Goal: Task Accomplishment & Management: Use online tool/utility

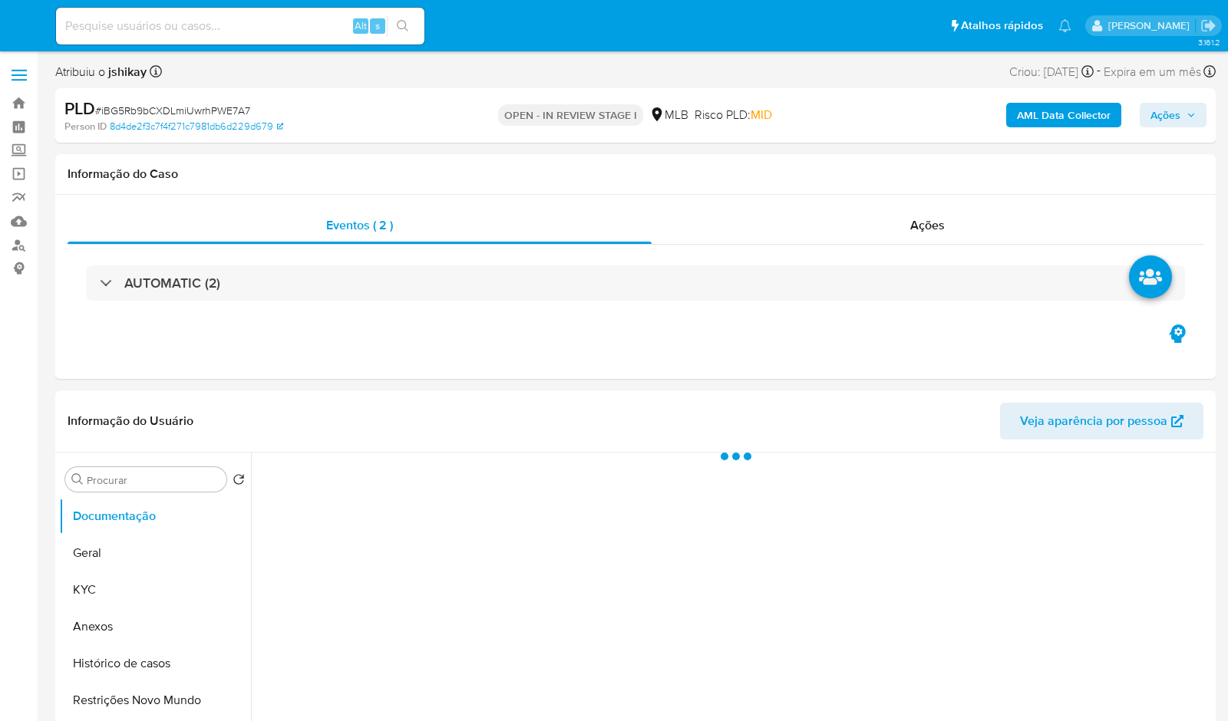
select select "10"
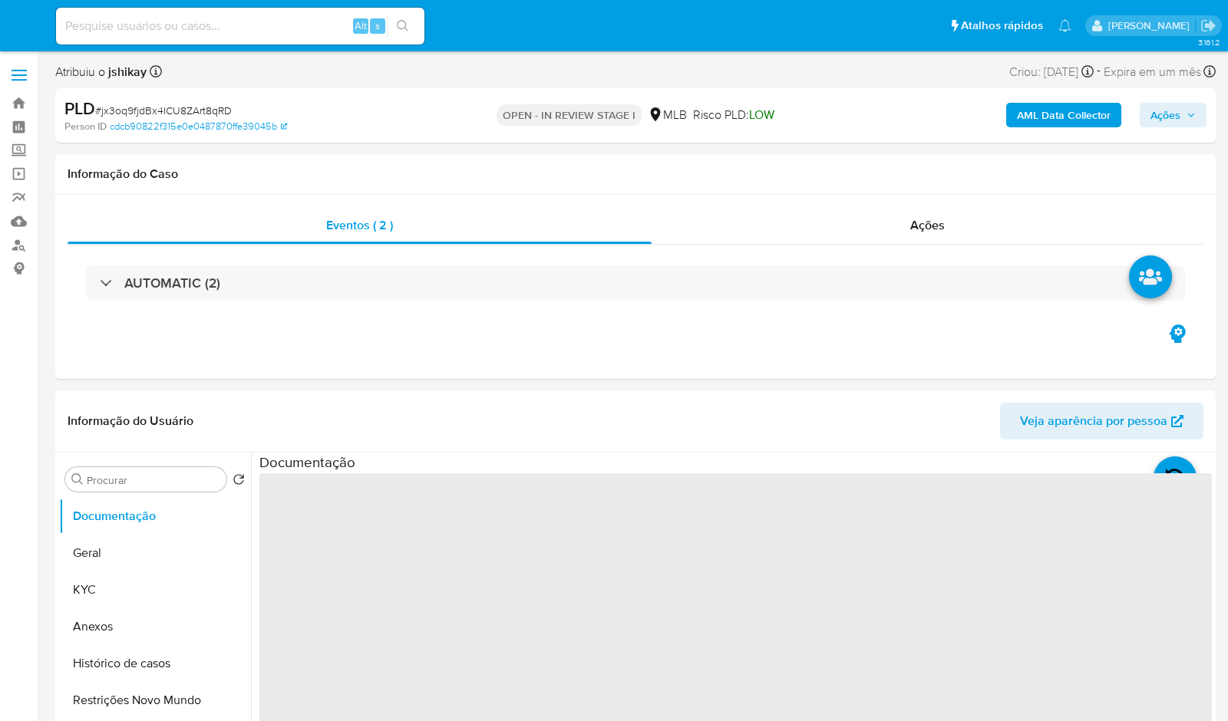
select select "10"
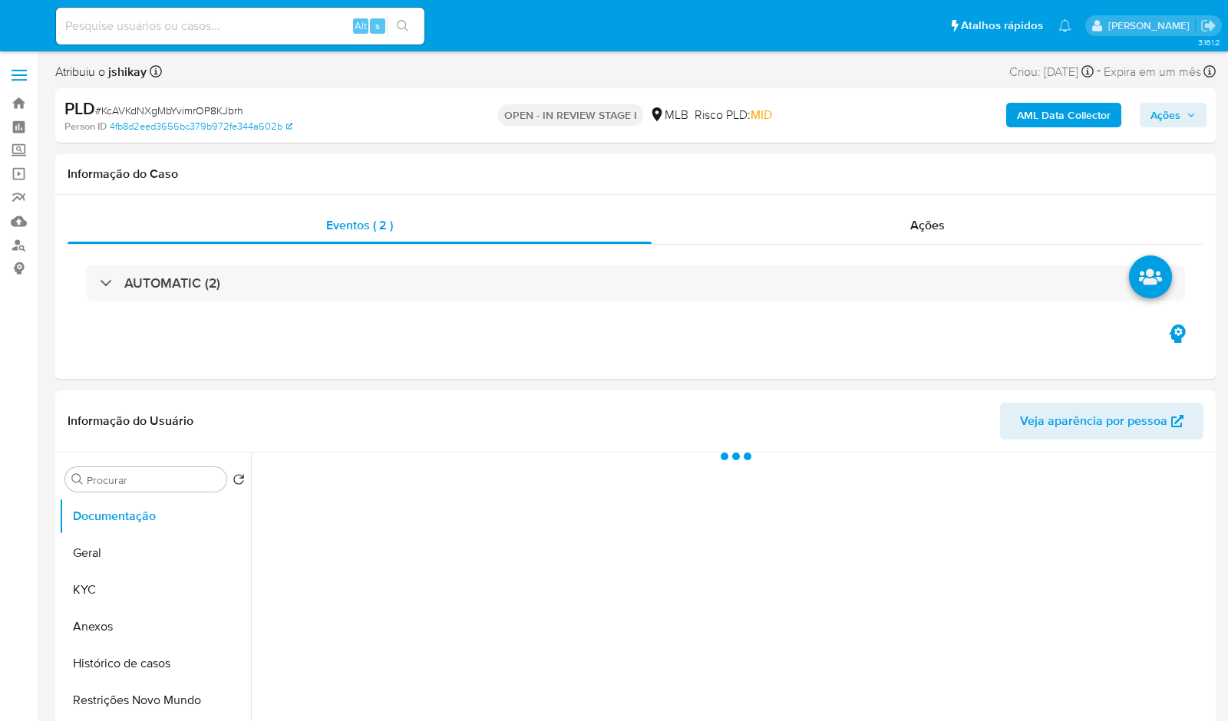
select select "10"
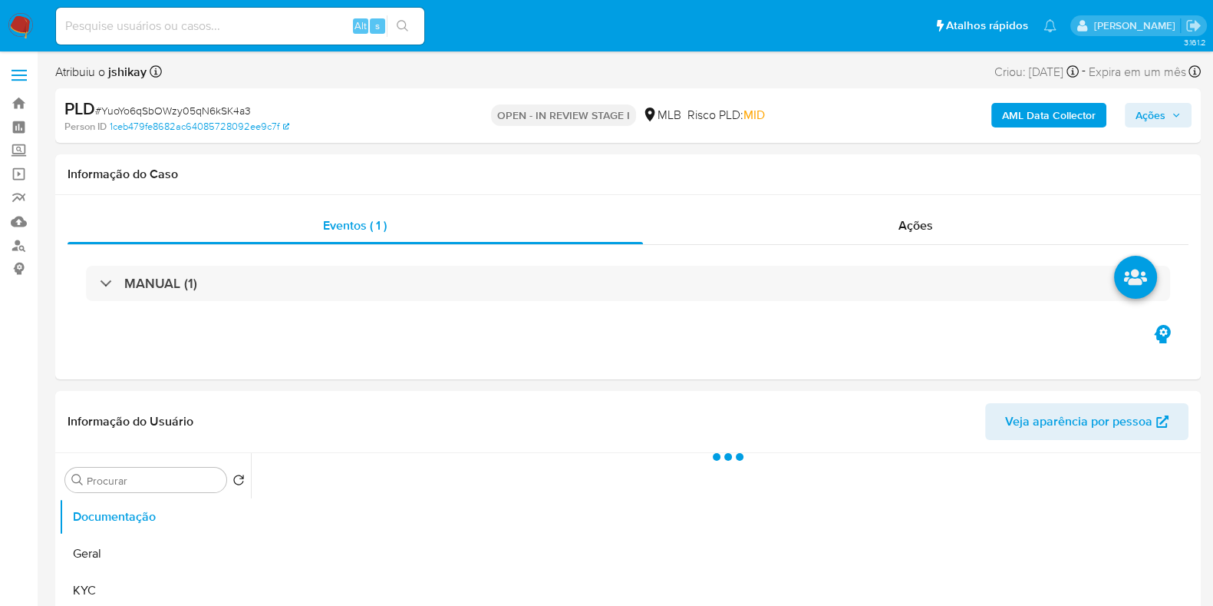
select select "10"
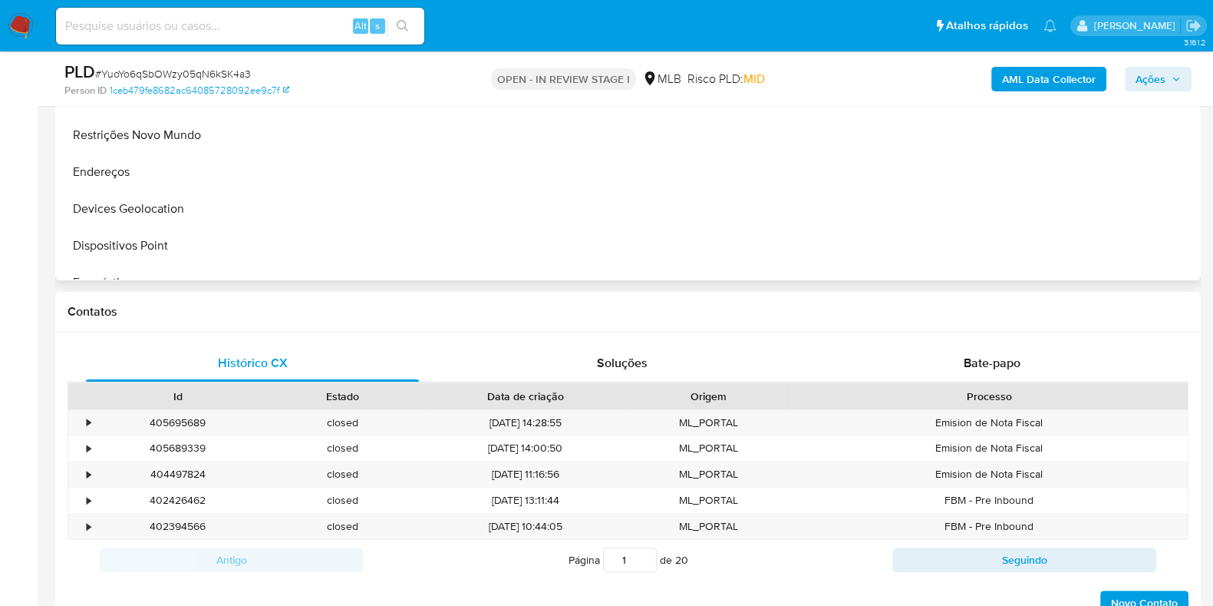
scroll to position [383, 0]
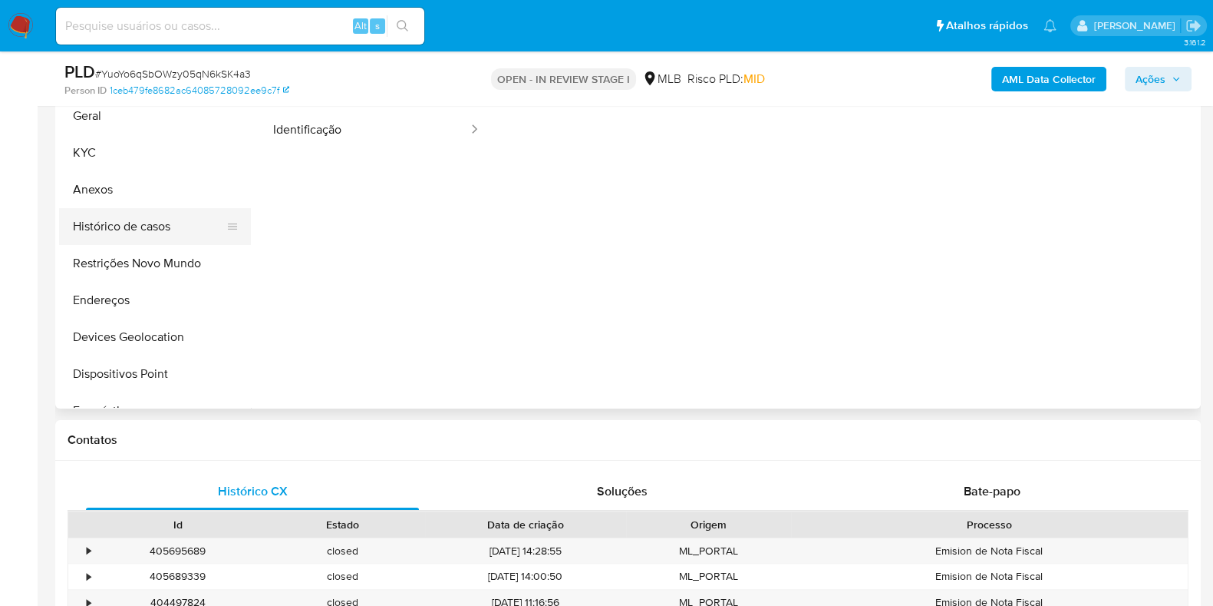
click at [152, 231] on button "Histórico de casos" at bounding box center [149, 226] width 180 height 37
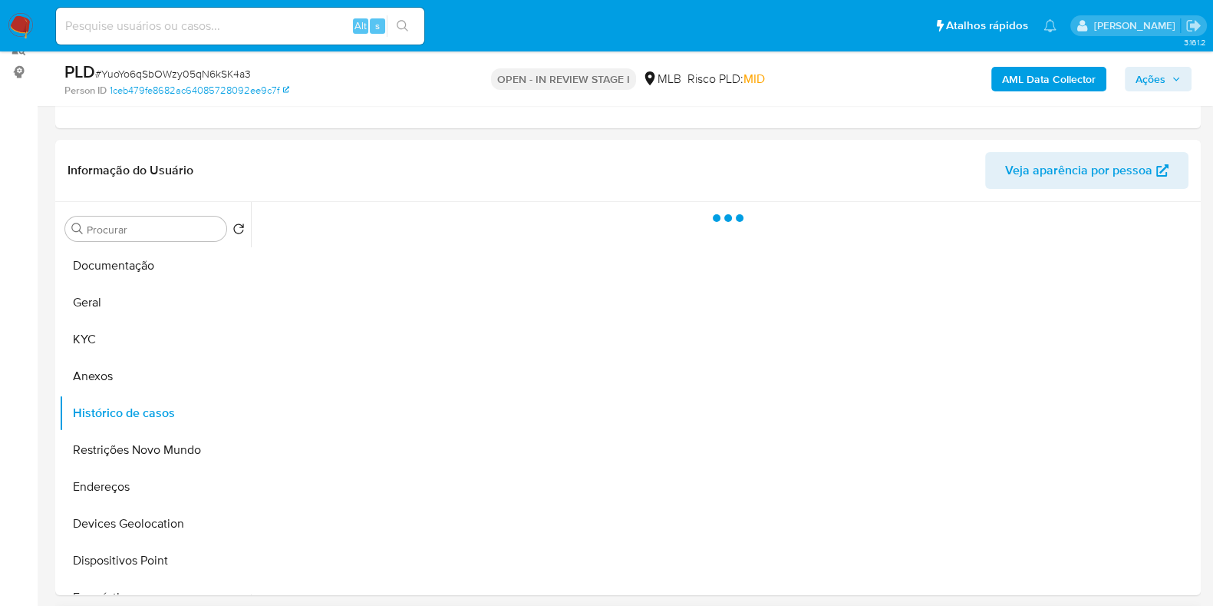
scroll to position [191, 0]
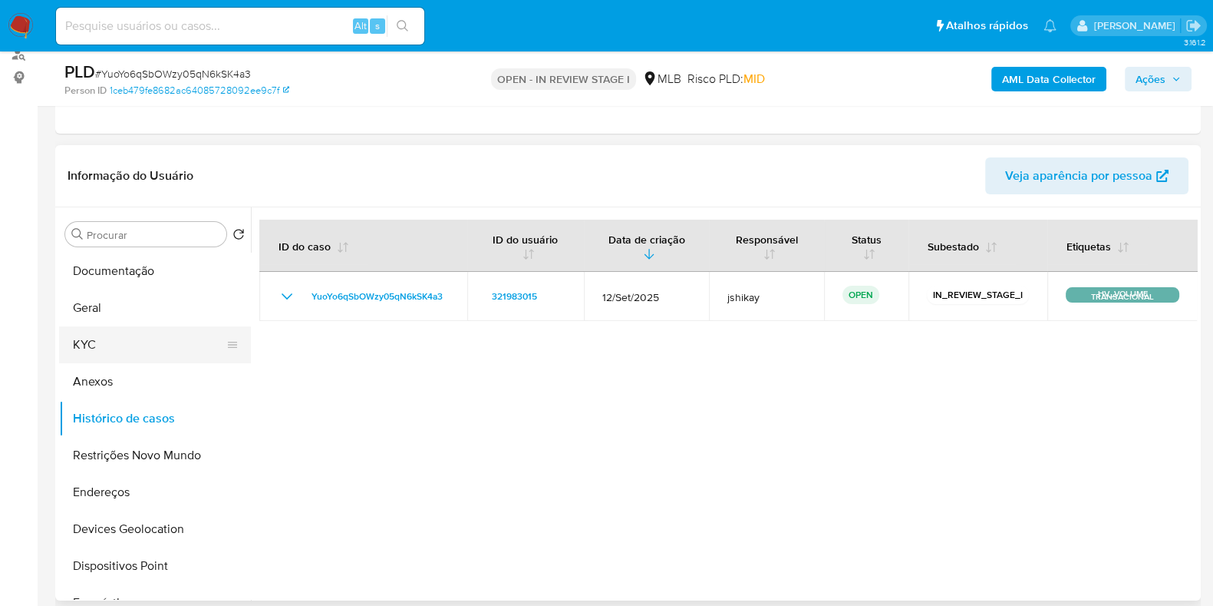
click at [130, 348] on button "KYC" at bounding box center [149, 344] width 180 height 37
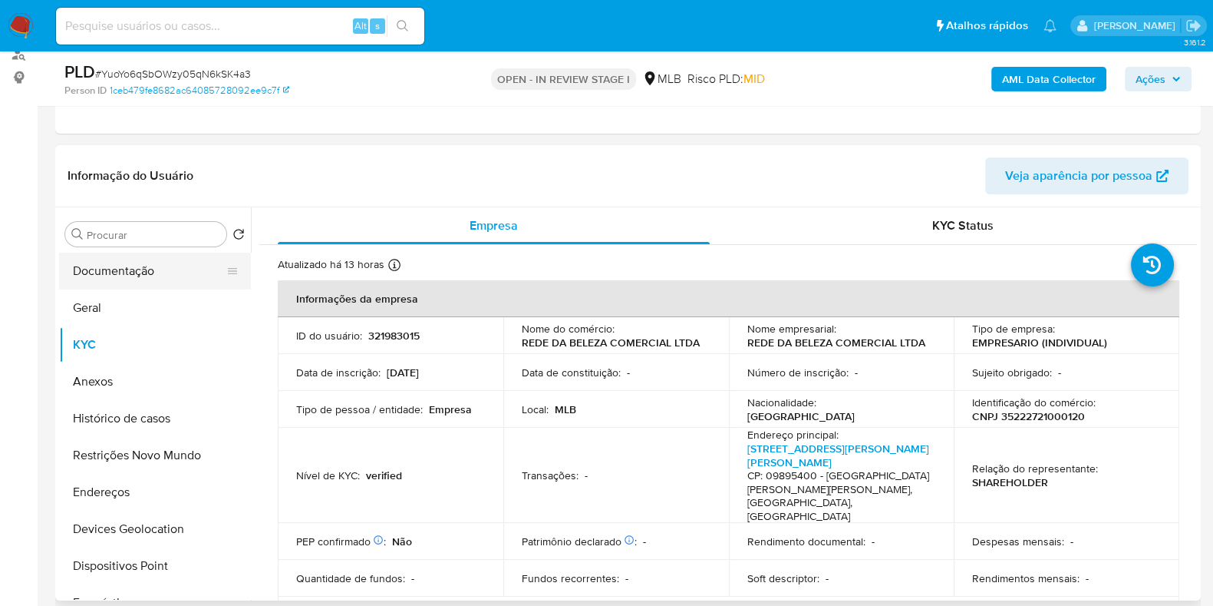
click at [104, 277] on button "Documentação" at bounding box center [149, 271] width 180 height 37
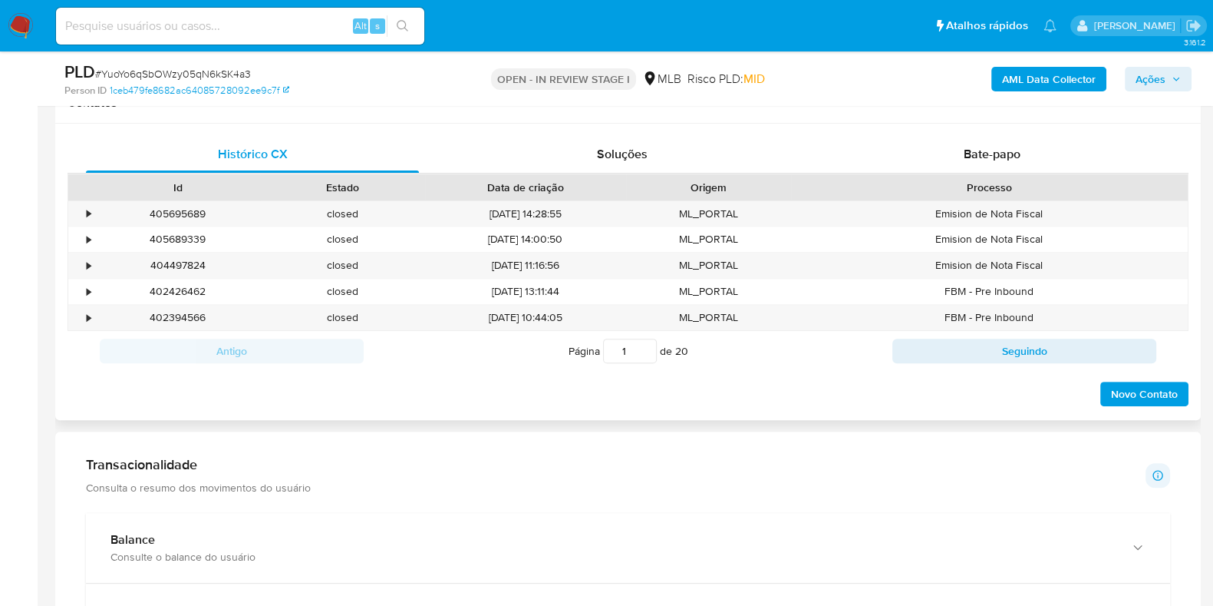
scroll to position [959, 0]
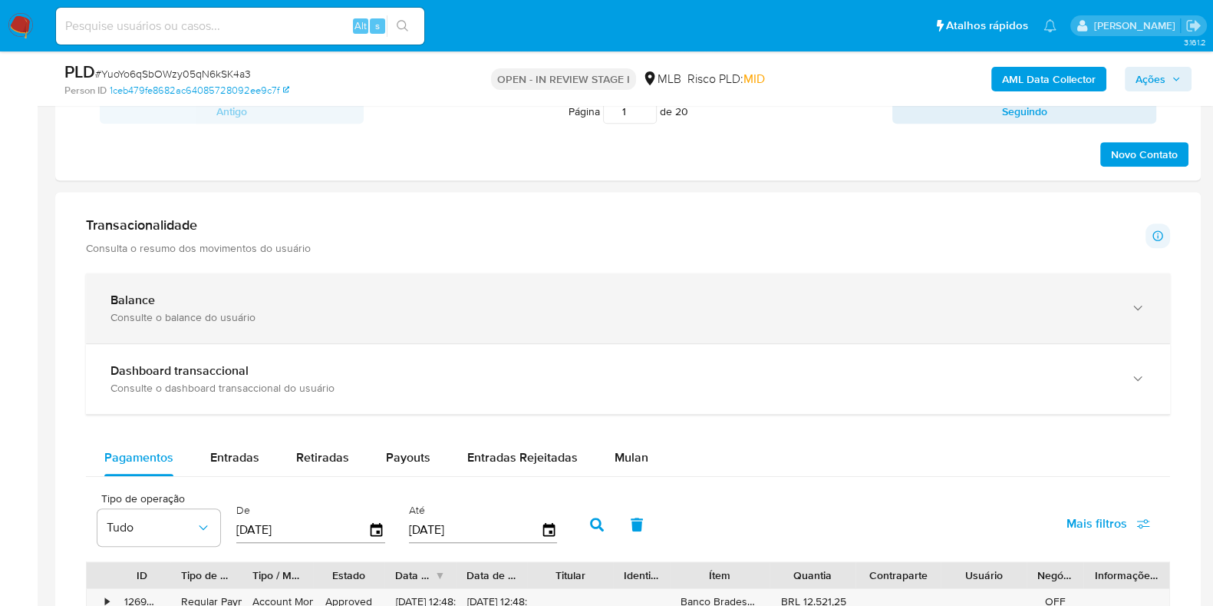
click at [424, 293] on div "Balance" at bounding box center [613, 299] width 1005 height 15
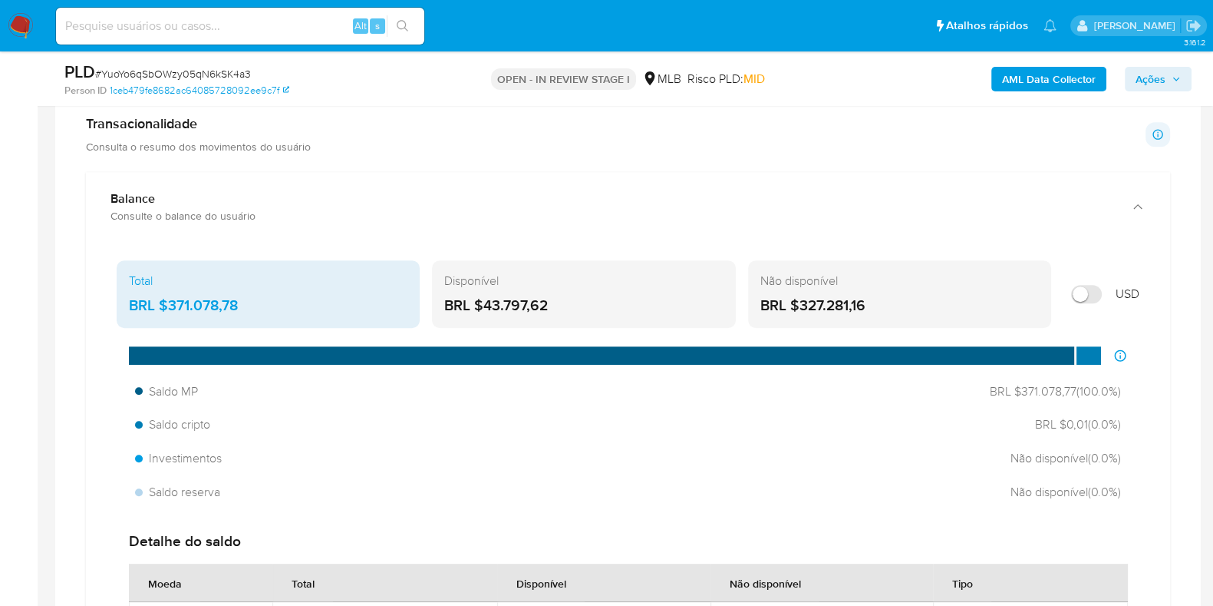
scroll to position [1246, 0]
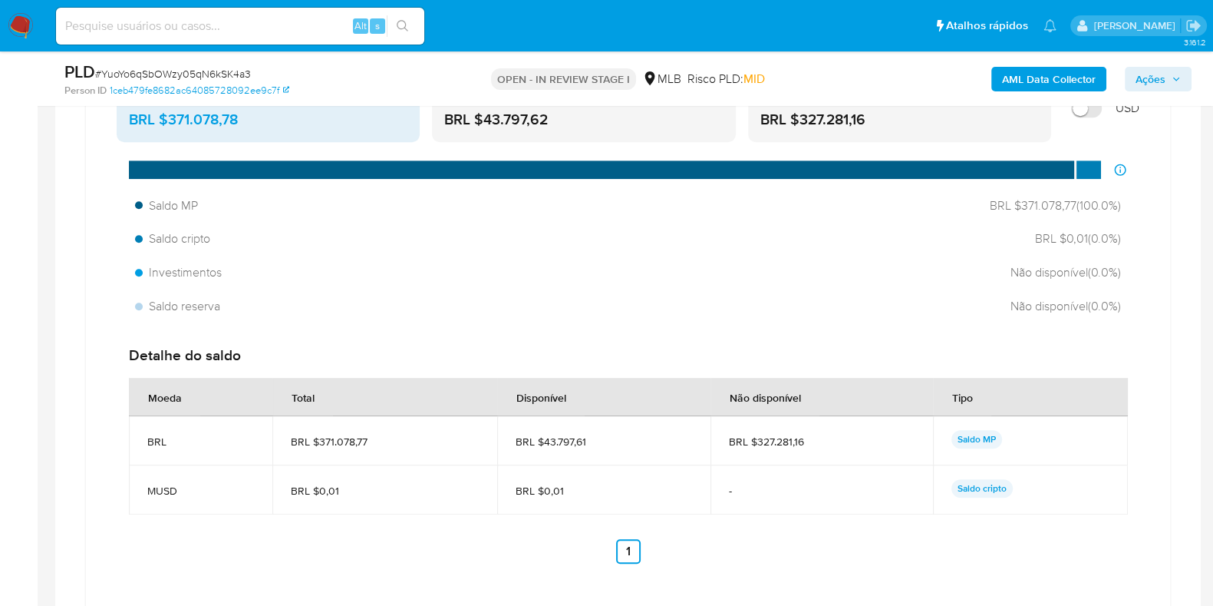
drag, startPoint x: 594, startPoint y: 437, endPoint x: 545, endPoint y: 443, distance: 49.4
click at [545, 443] on span "BRL $43.797,61" at bounding box center [604, 441] width 177 height 14
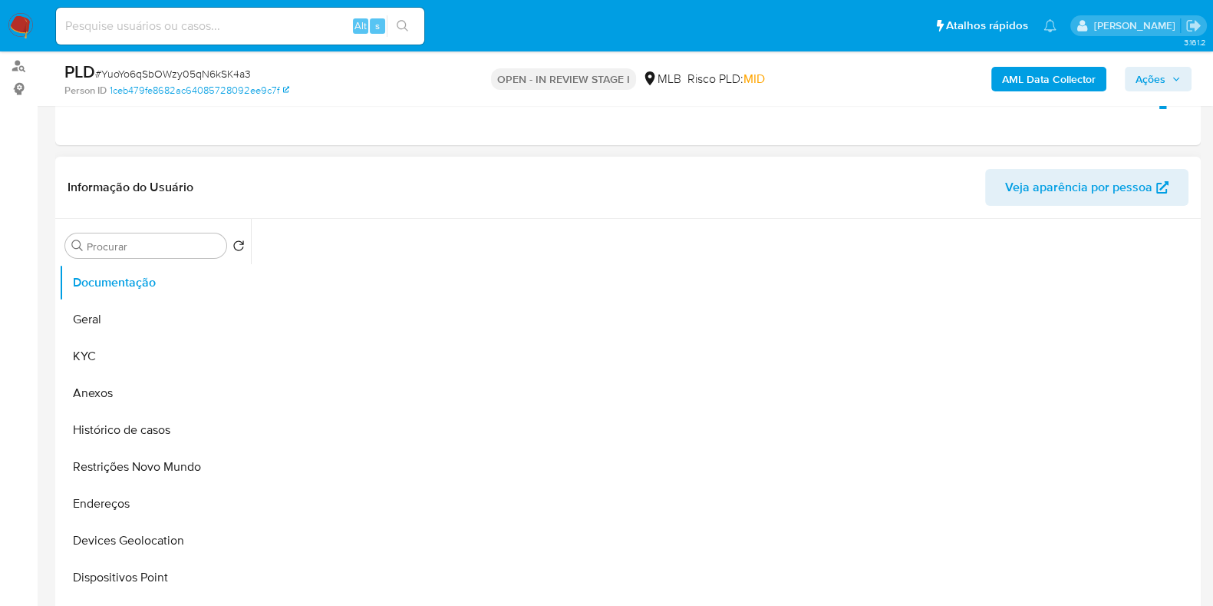
scroll to position [288, 0]
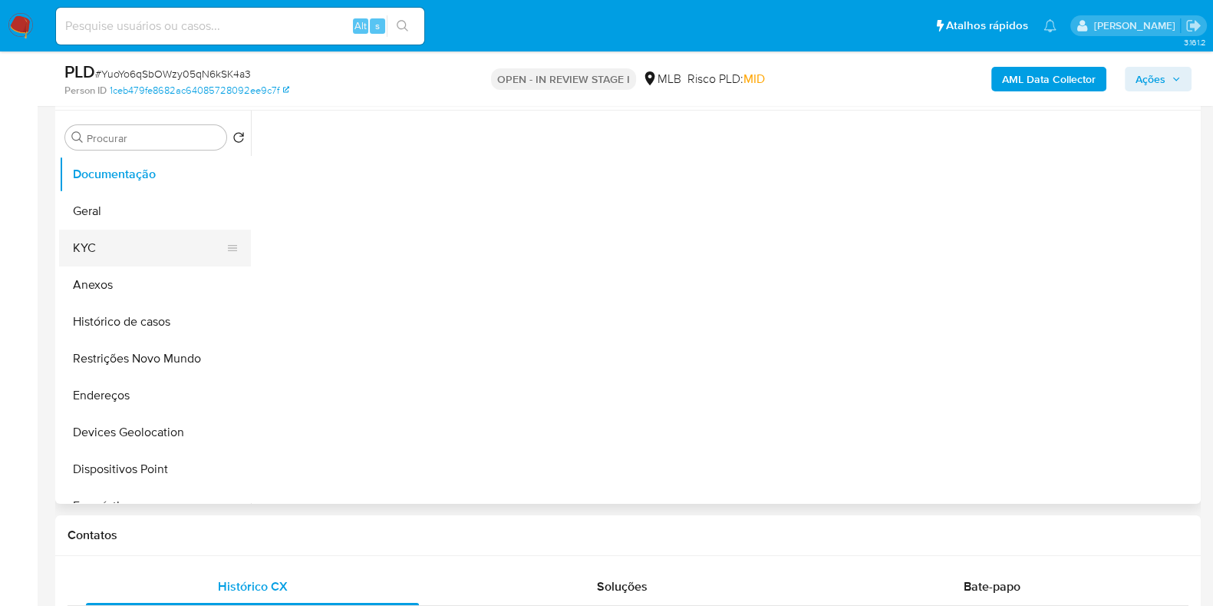
click at [138, 255] on button "KYC" at bounding box center [149, 247] width 180 height 37
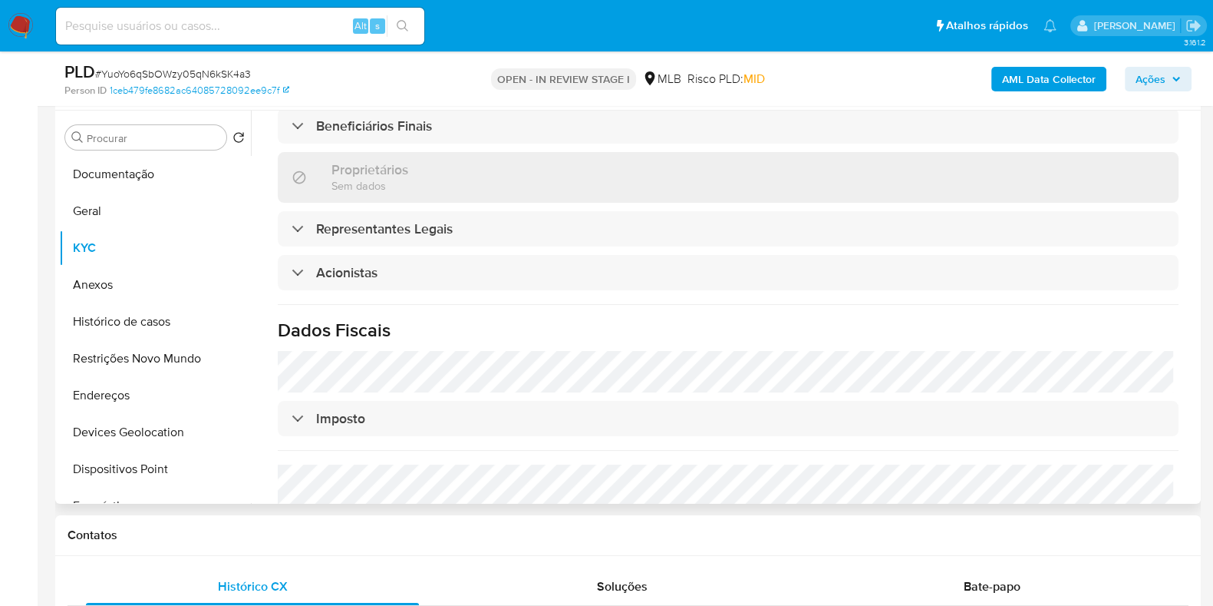
scroll to position [932, 0]
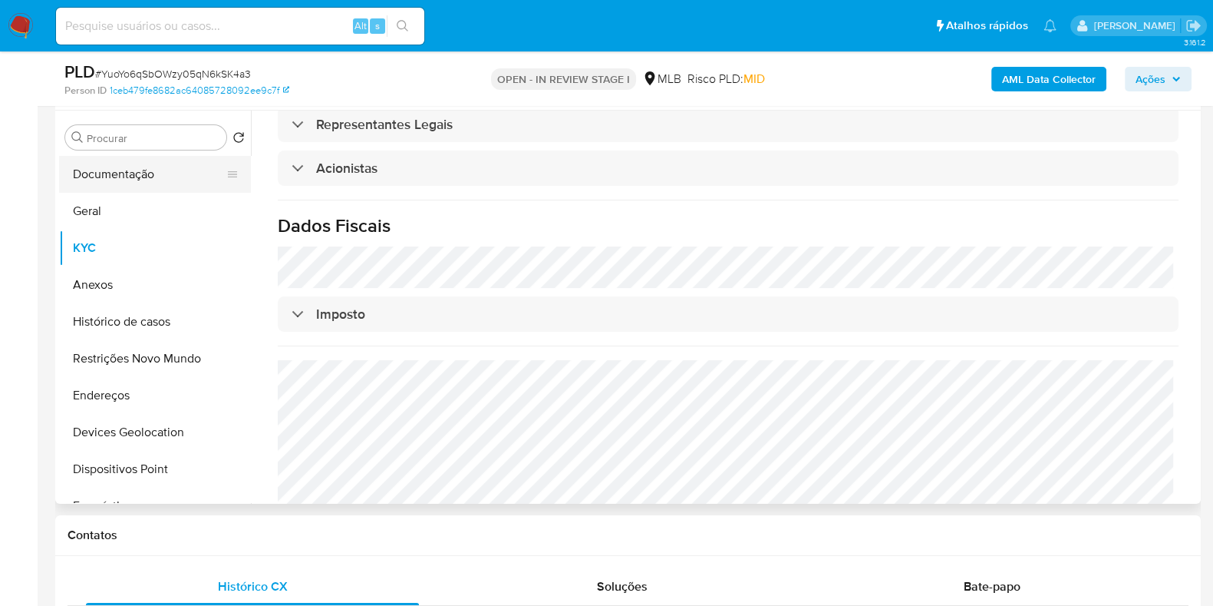
click at [143, 173] on button "Documentação" at bounding box center [149, 174] width 180 height 37
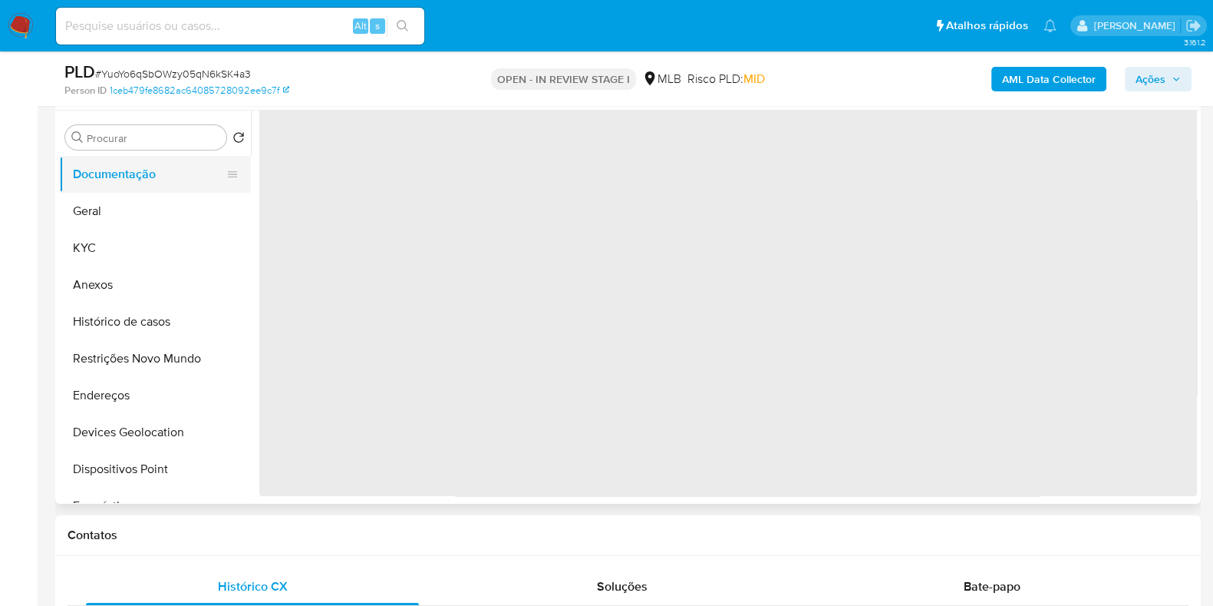
scroll to position [0, 0]
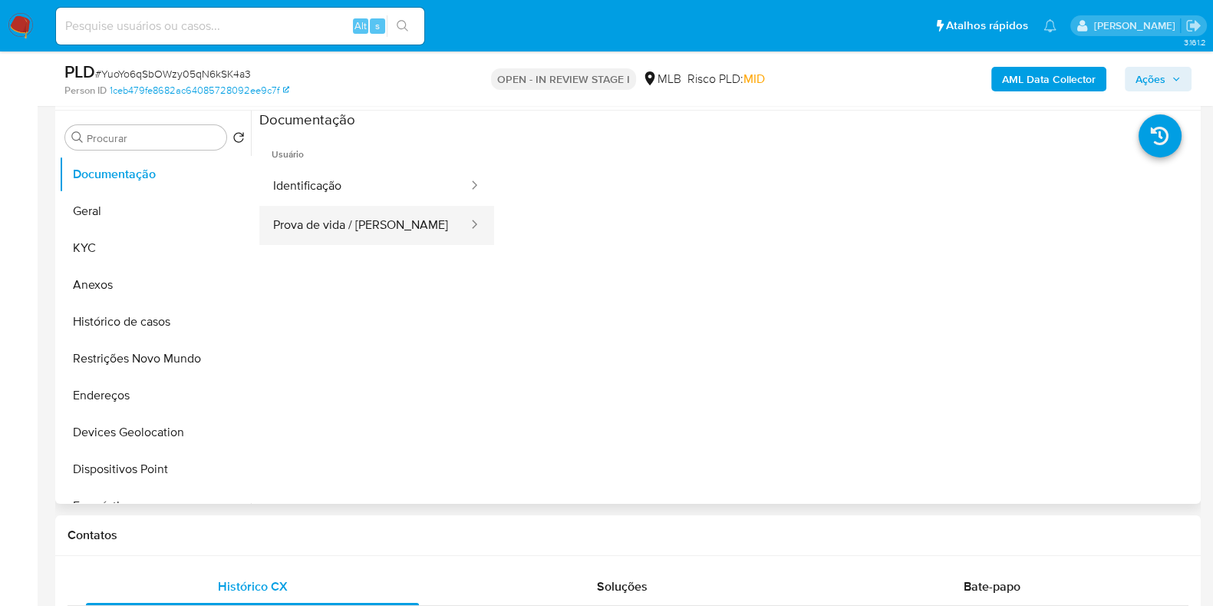
click at [332, 220] on button "Prova de vida / [PERSON_NAME]" at bounding box center [364, 225] width 210 height 39
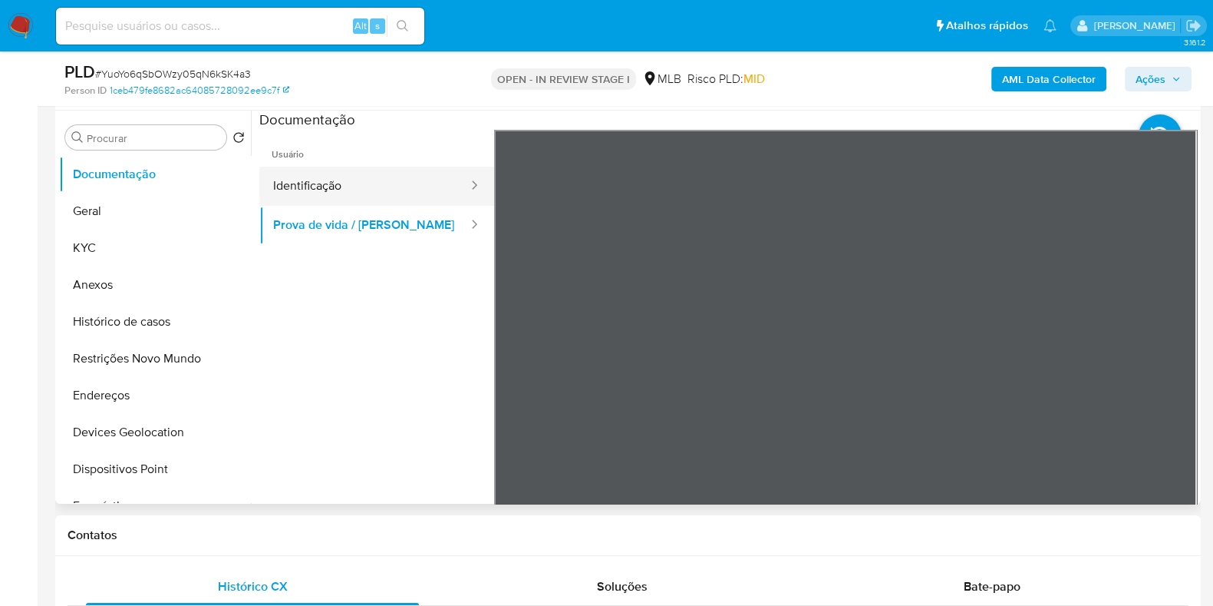
click at [340, 202] on button "Identificação" at bounding box center [364, 186] width 210 height 39
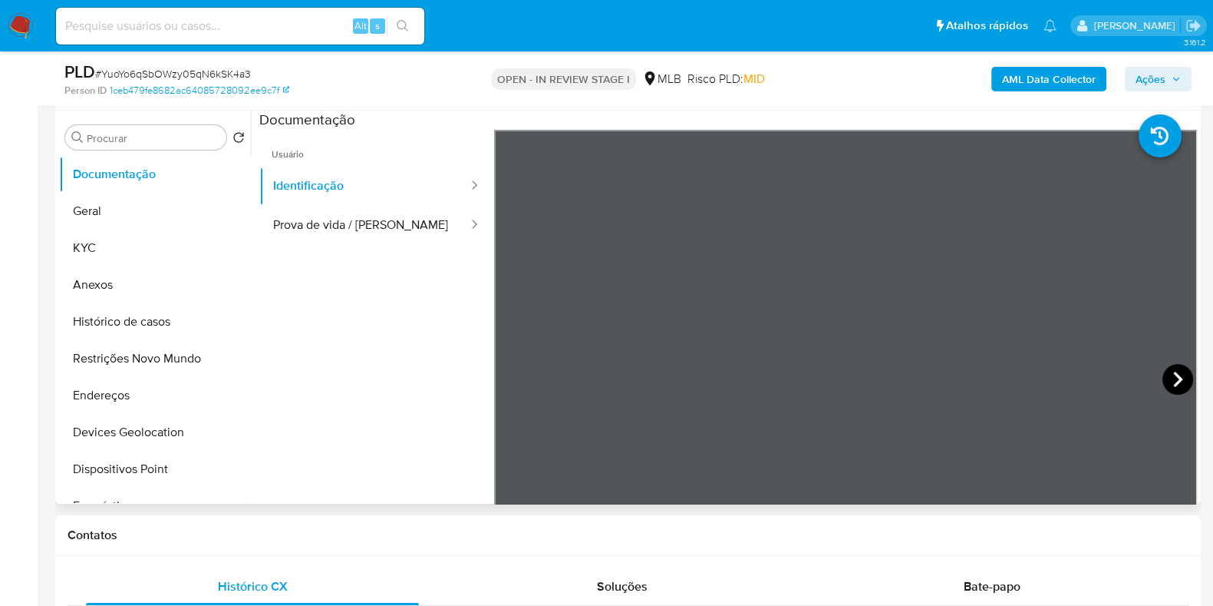
click at [1170, 368] on icon at bounding box center [1178, 379] width 31 height 31
click at [107, 214] on button "Geral" at bounding box center [149, 211] width 180 height 37
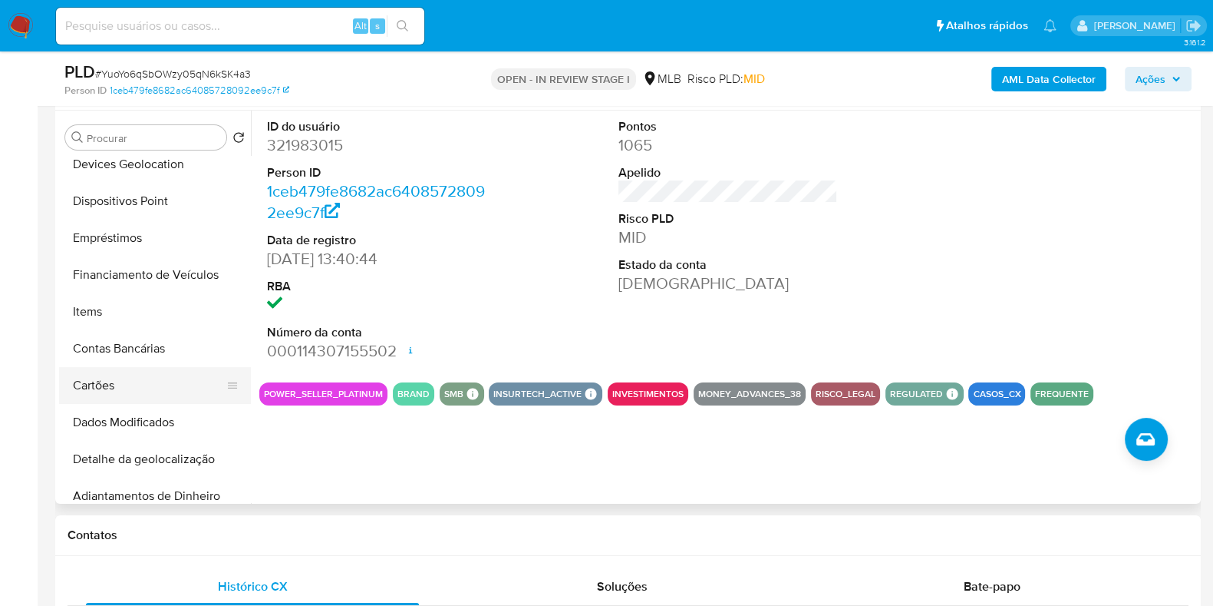
scroll to position [220, 0]
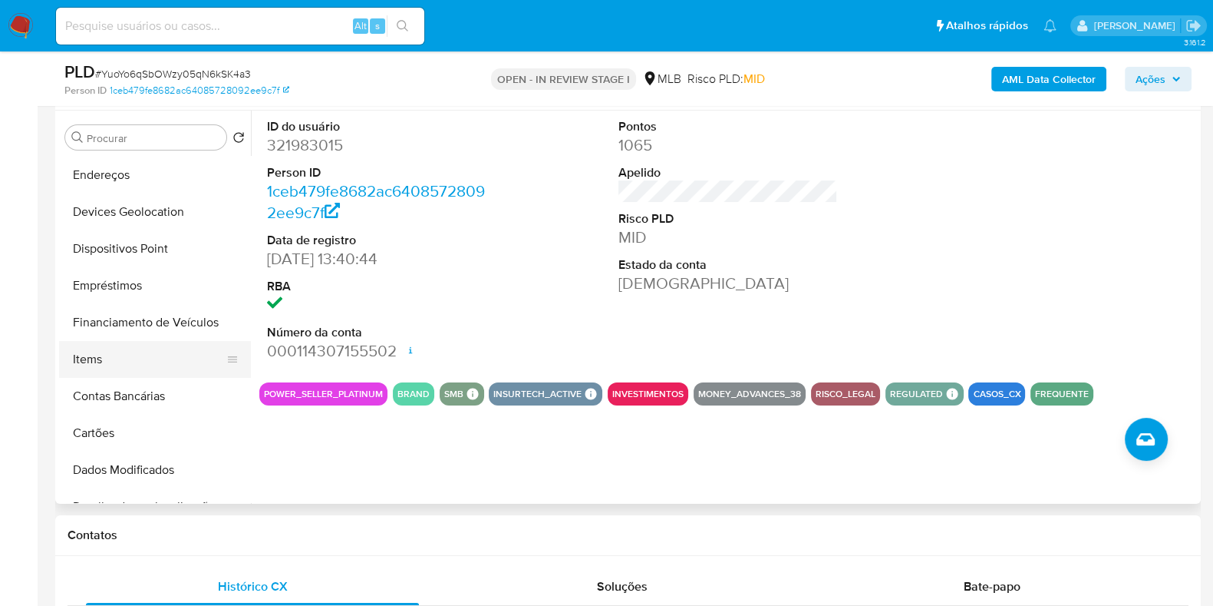
click at [152, 359] on button "Items" at bounding box center [149, 359] width 180 height 37
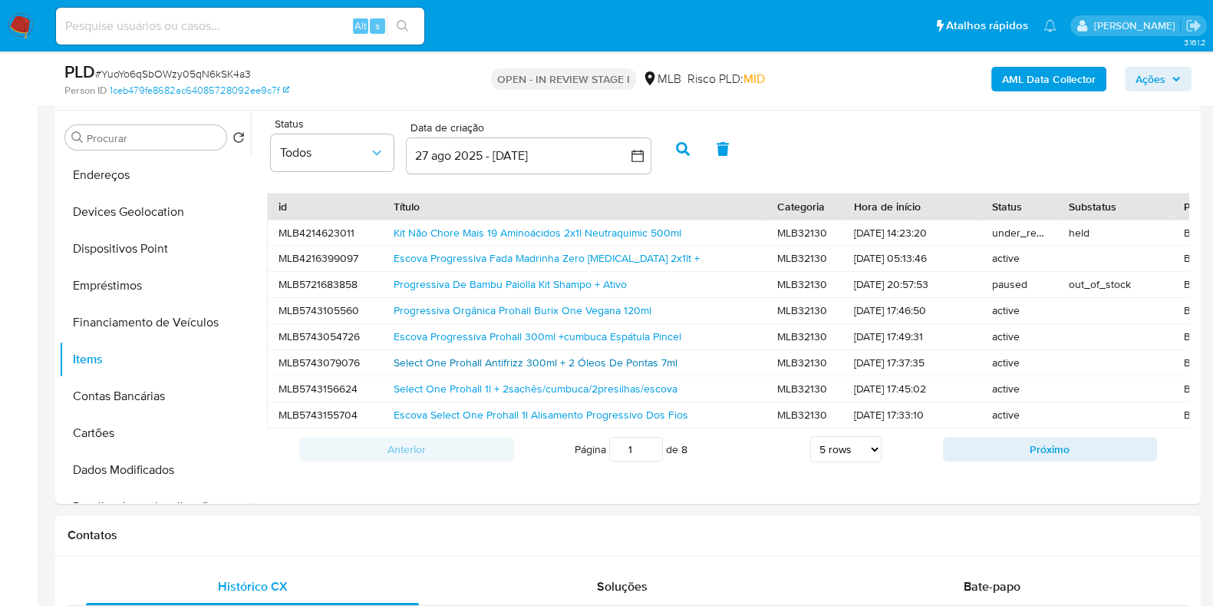
click at [480, 357] on link "Select One Prohall Antifrizz 300ml + 2 Óleos De Pontas 7ml" at bounding box center [536, 362] width 284 height 15
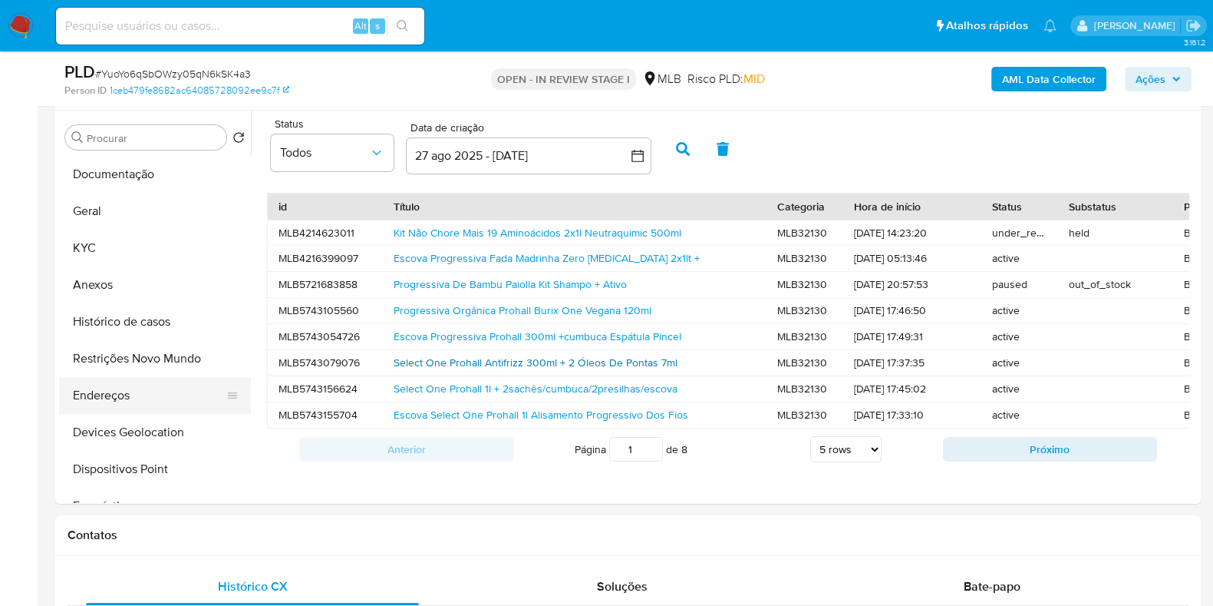
scroll to position [0, 0]
click at [111, 226] on button "Geral" at bounding box center [149, 211] width 180 height 37
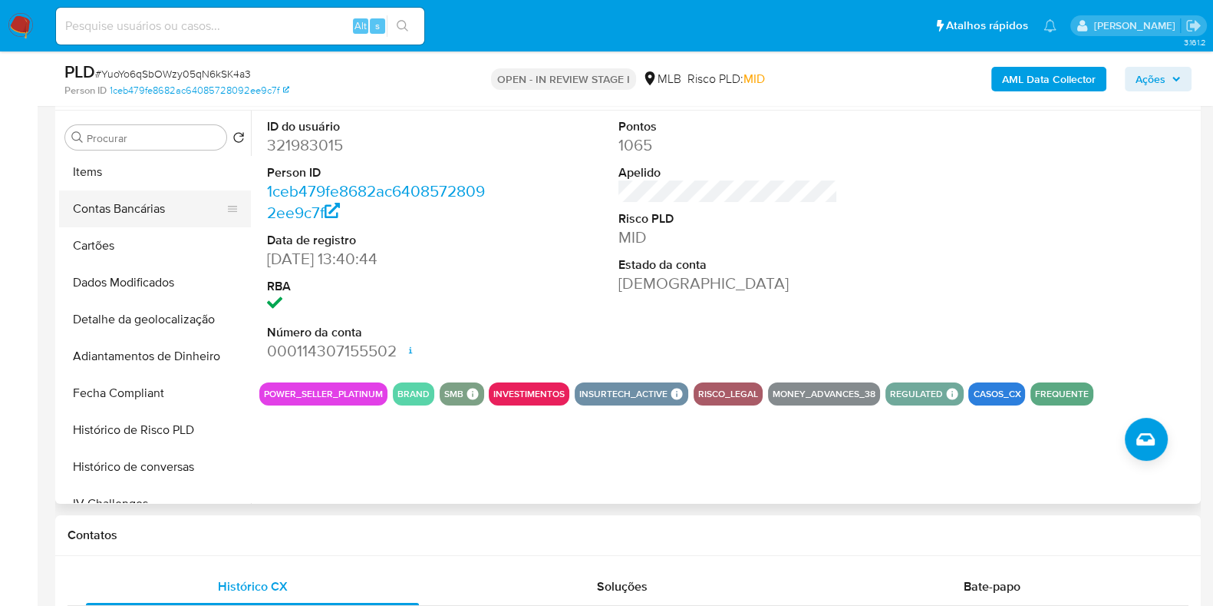
scroll to position [288, 0]
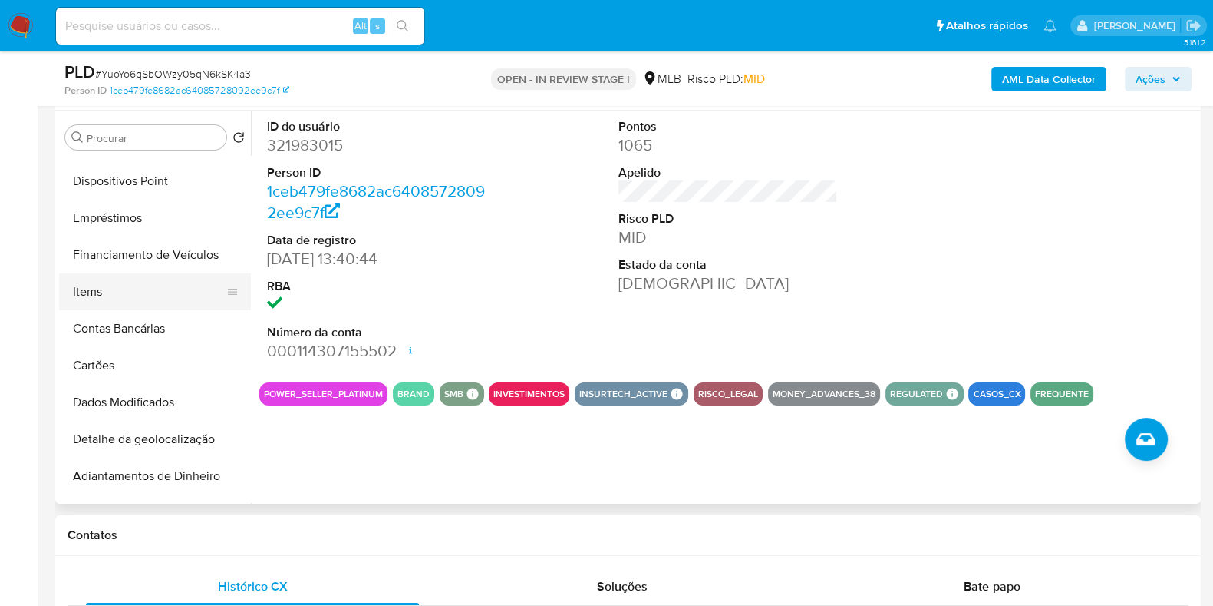
click at [109, 286] on button "Items" at bounding box center [149, 291] width 180 height 37
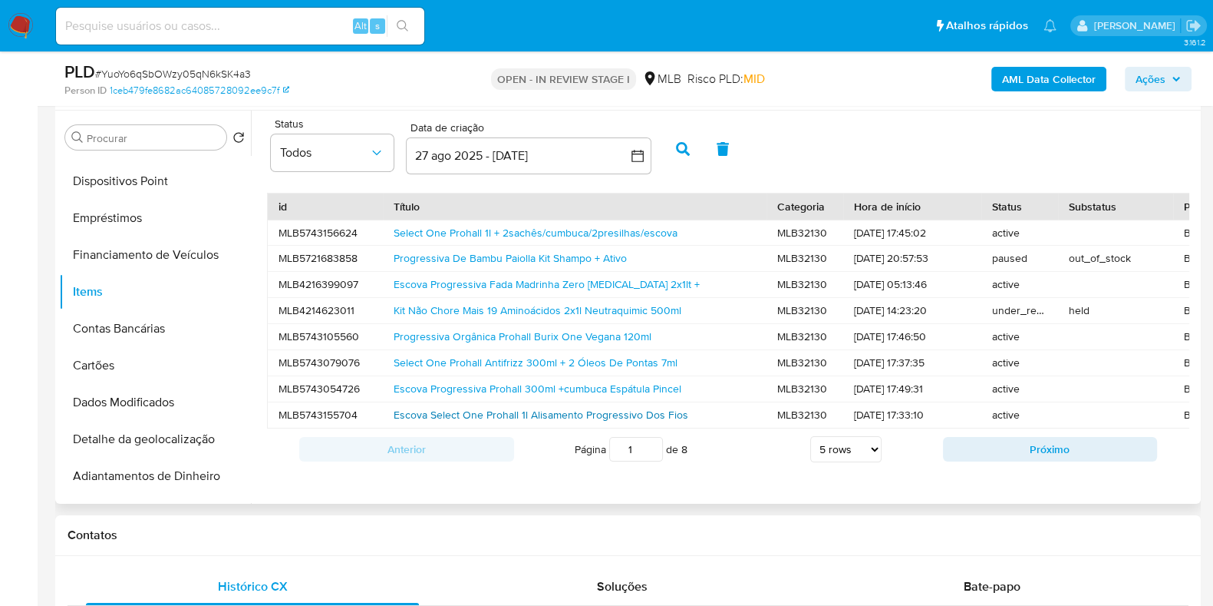
click at [606, 416] on link "Escova Select One Prohall 1l Alisamento Progressivo Dos Fios" at bounding box center [541, 414] width 295 height 15
click at [602, 382] on link "Escova Progressiva Prohall 300ml +cumbuca Espátula Pincel" at bounding box center [538, 388] width 288 height 15
click at [956, 461] on button "Próximo" at bounding box center [1050, 449] width 215 height 25
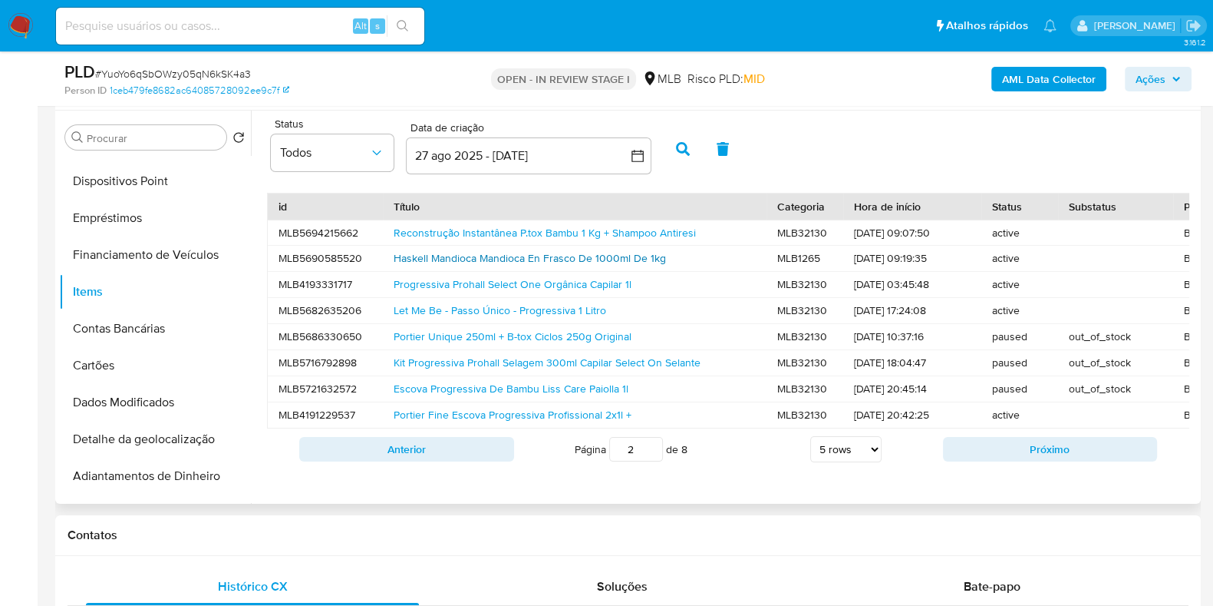
click at [523, 262] on div "Haskell Mandioca Mandioca En Frasco De 1000ml De 1kg" at bounding box center [575, 258] width 384 height 25
click at [523, 255] on link "Haskell Mandioca Mandioca En Frasco De 1000ml De 1kg" at bounding box center [530, 257] width 272 height 15
click at [529, 285] on link "Progressiva Prohall Select One Orgânica Capilar 1l" at bounding box center [513, 283] width 238 height 15
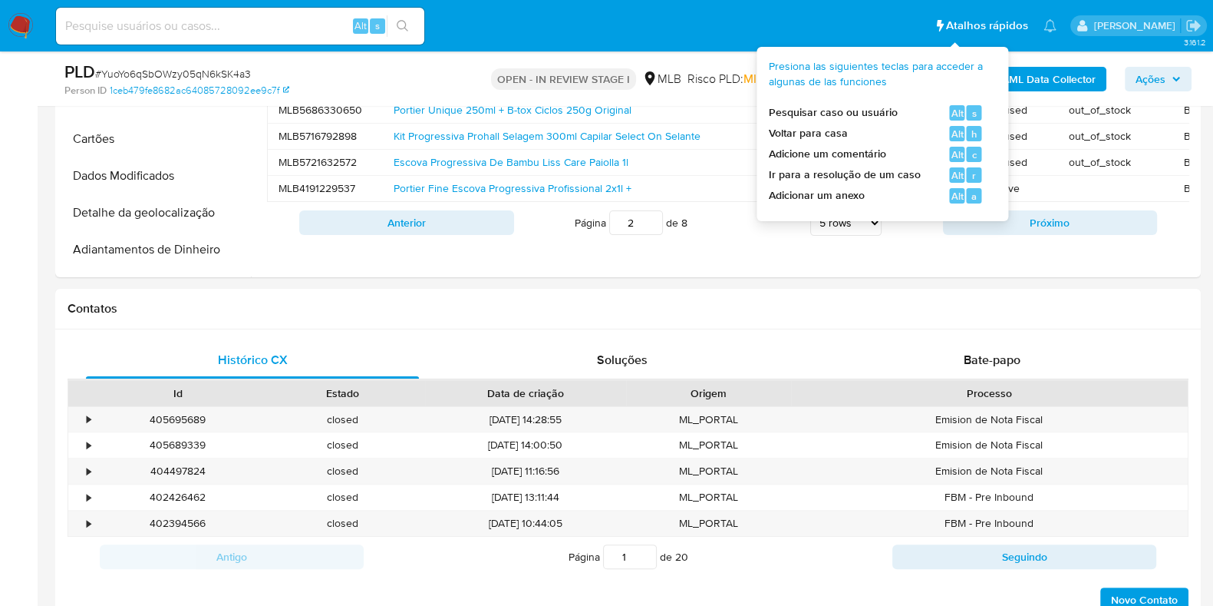
scroll to position [671, 0]
